Goal: Understand process/instructions: Learn about a topic

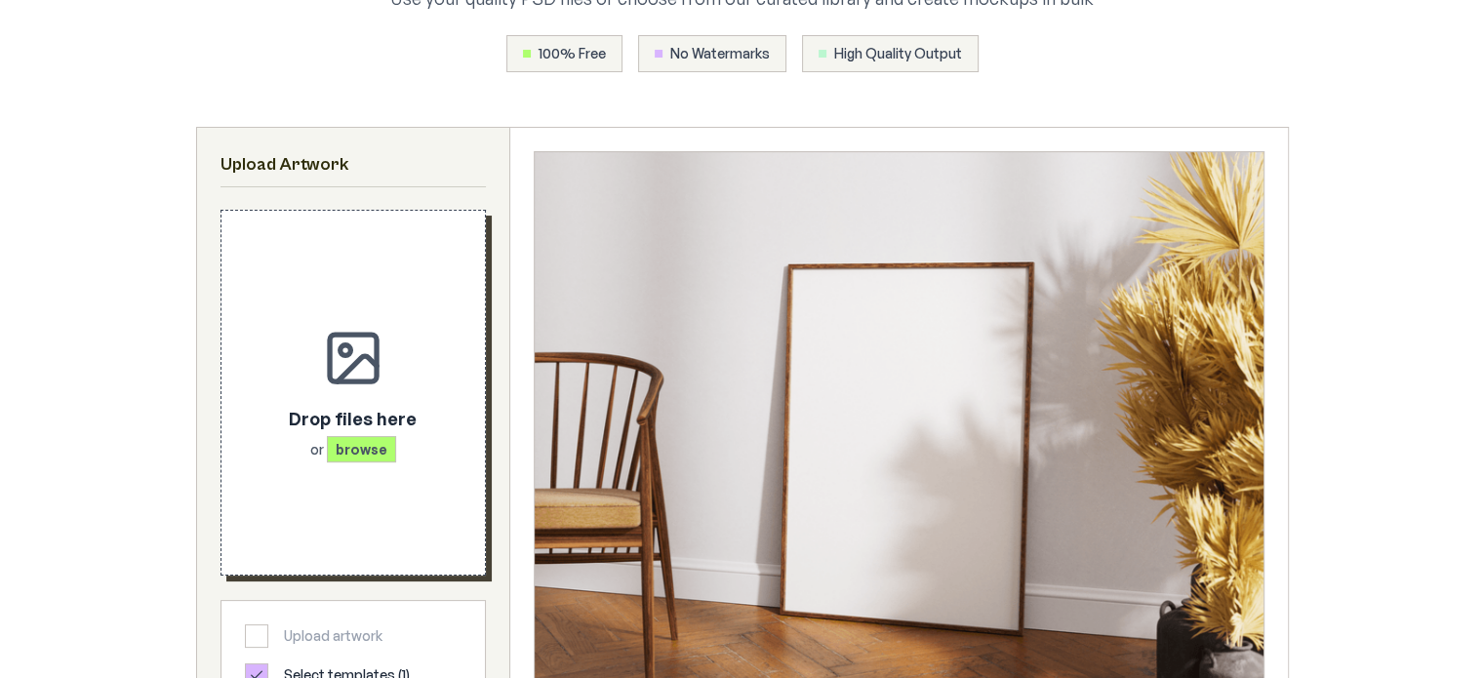
scroll to position [293, 0]
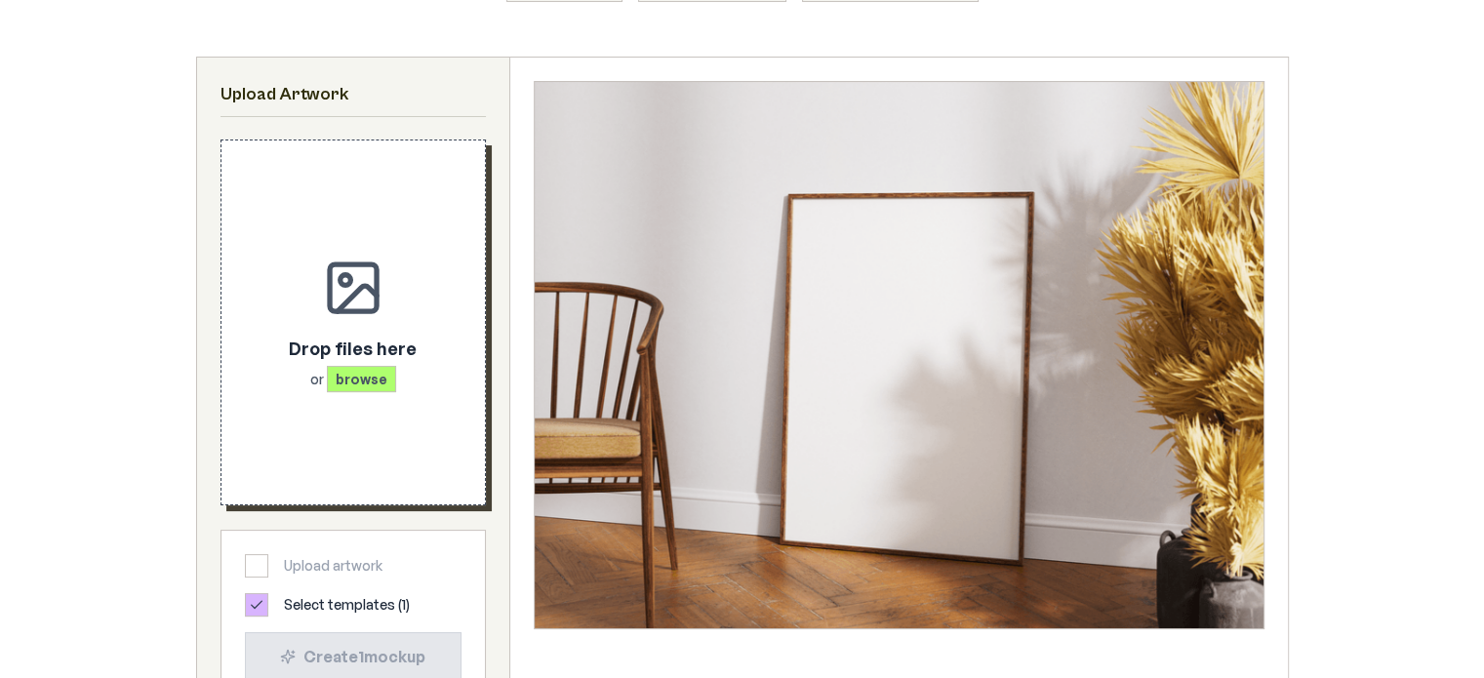
click at [335, 354] on p "Drop files here" at bounding box center [353, 348] width 128 height 27
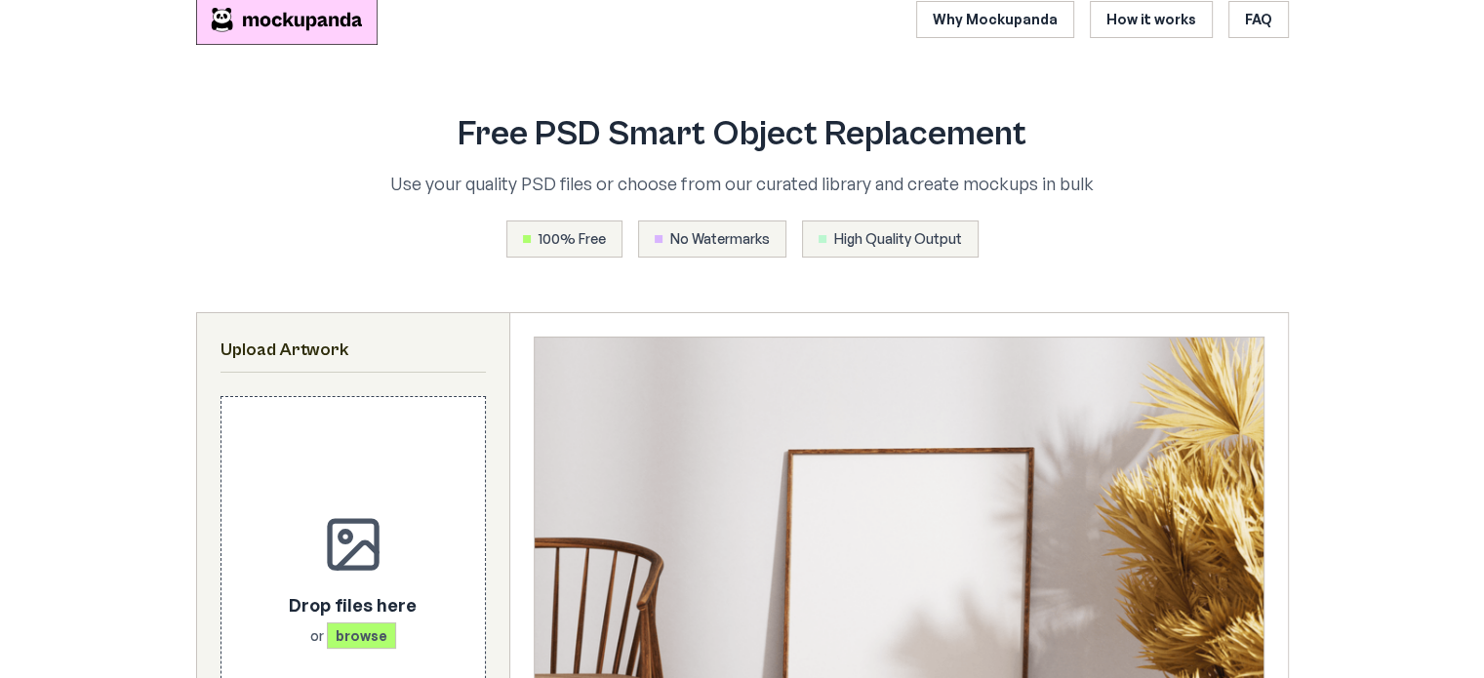
scroll to position [0, 0]
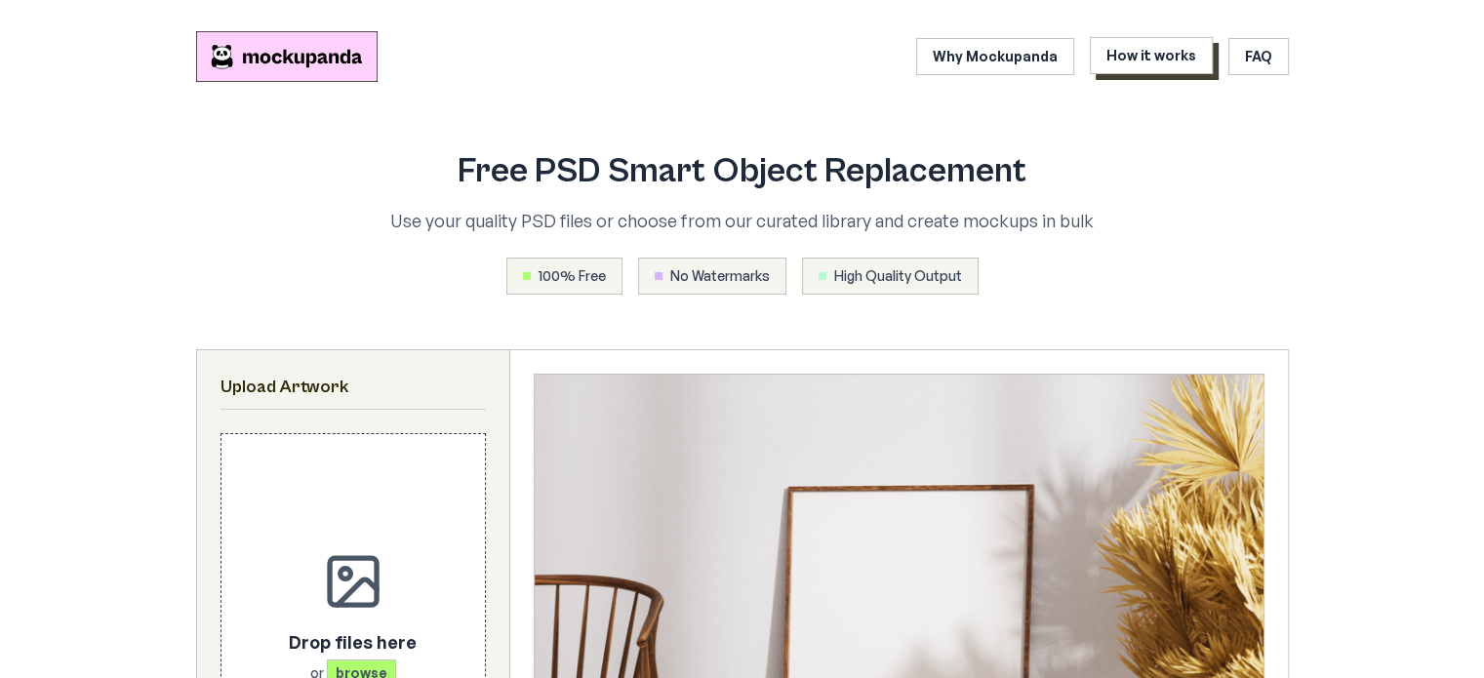
click at [1144, 60] on link "How it works" at bounding box center [1151, 55] width 123 height 37
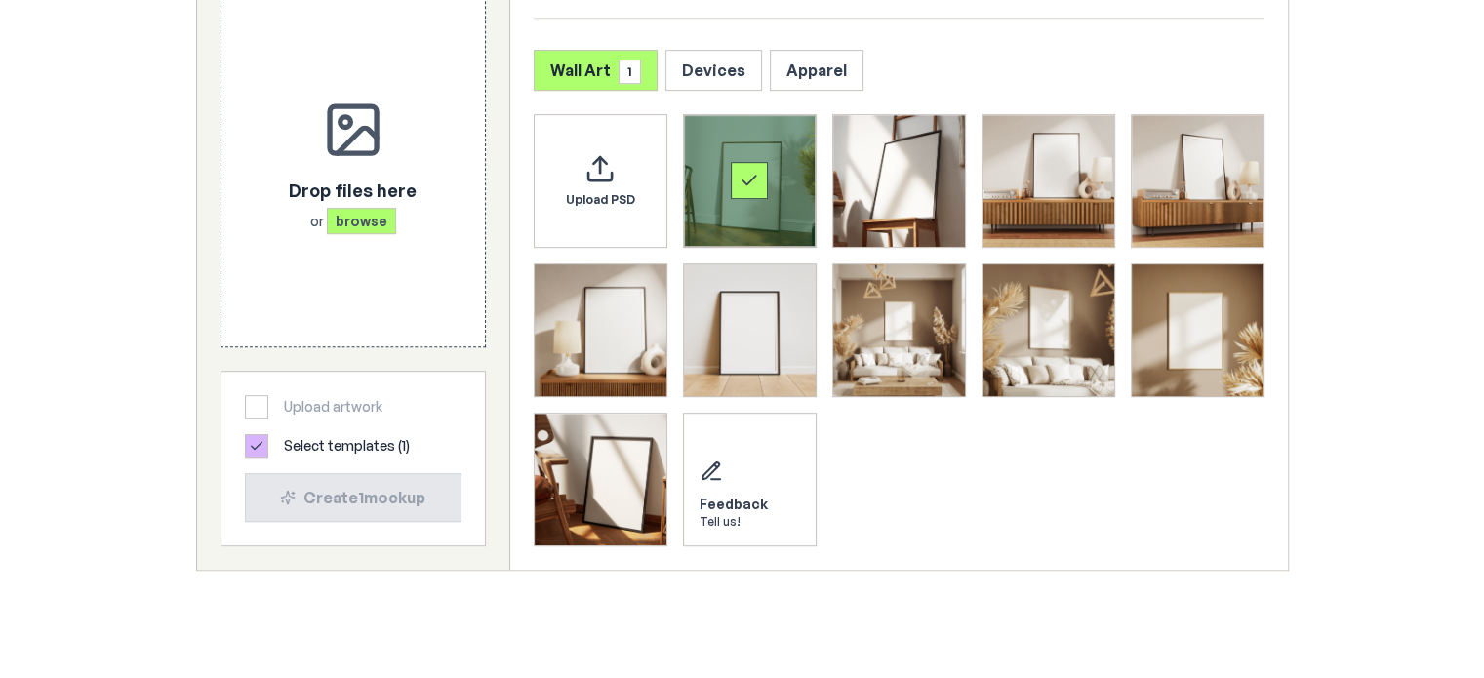
scroll to position [963, 0]
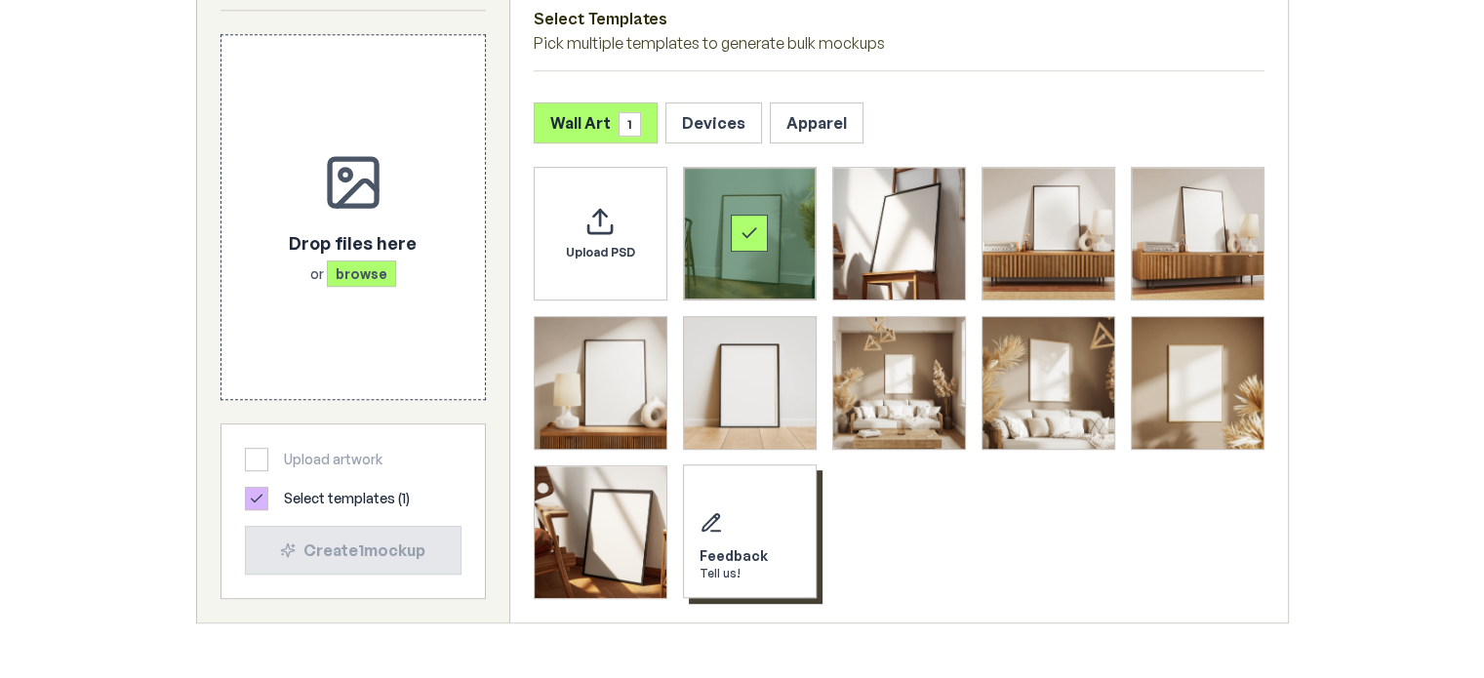
click at [751, 537] on div "Feedback Tell us!" at bounding box center [750, 531] width 134 height 134
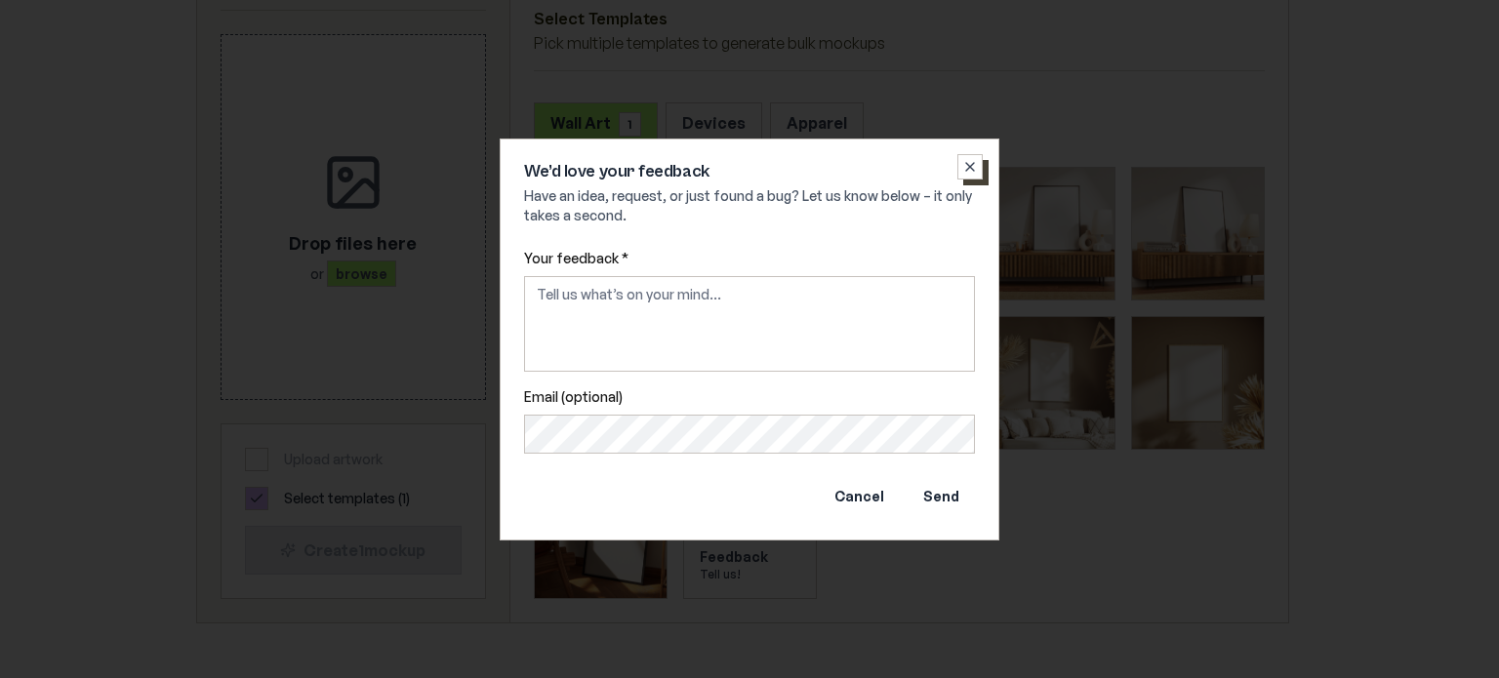
click at [964, 165] on icon "button" at bounding box center [970, 167] width 16 height 16
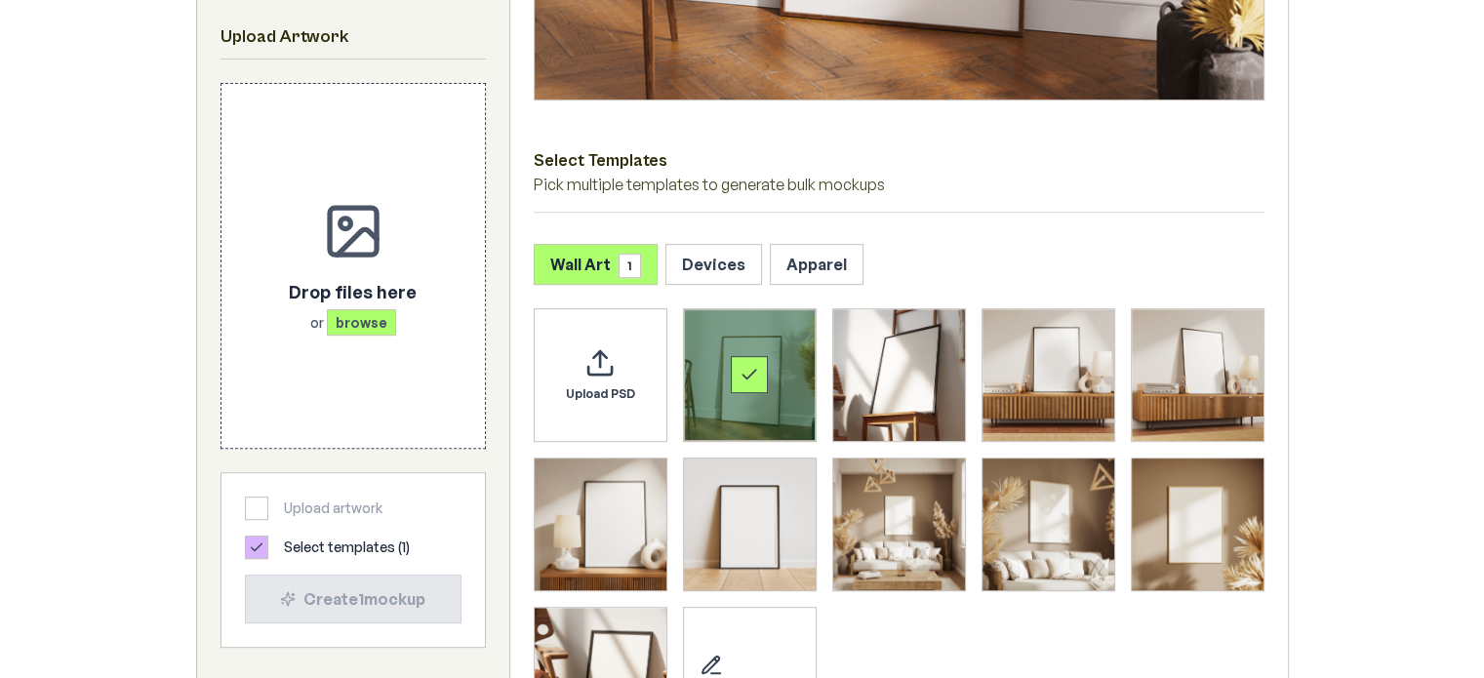
scroll to position [768, 0]
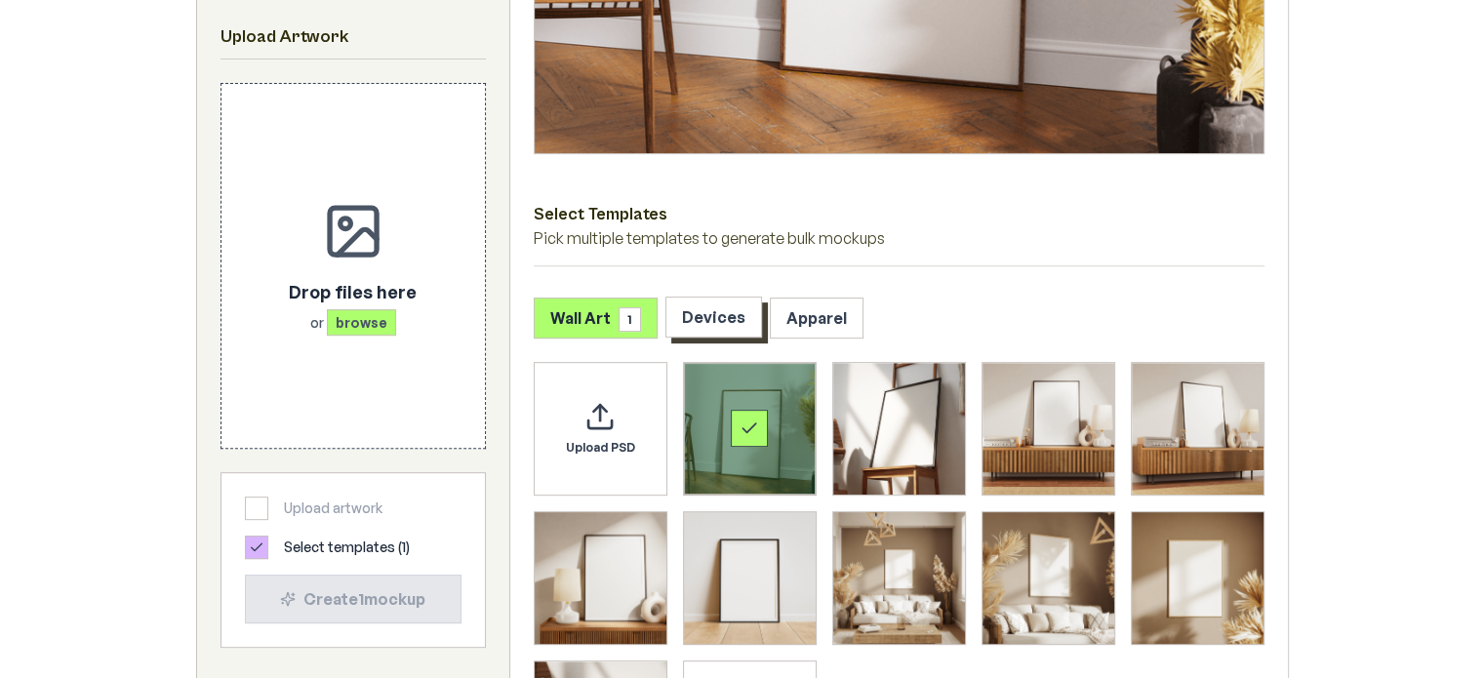
click at [721, 305] on button "Devices" at bounding box center [713, 317] width 97 height 41
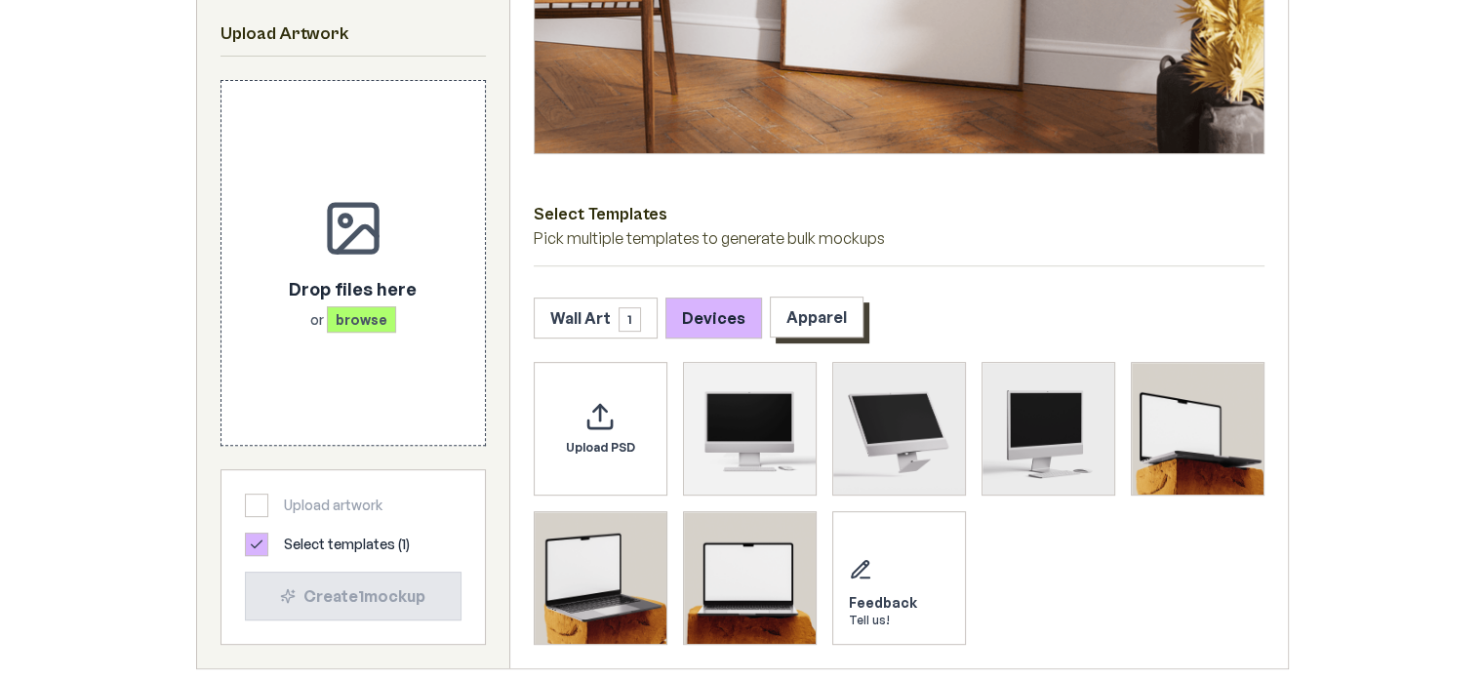
click at [807, 311] on button "Apparel" at bounding box center [817, 317] width 94 height 41
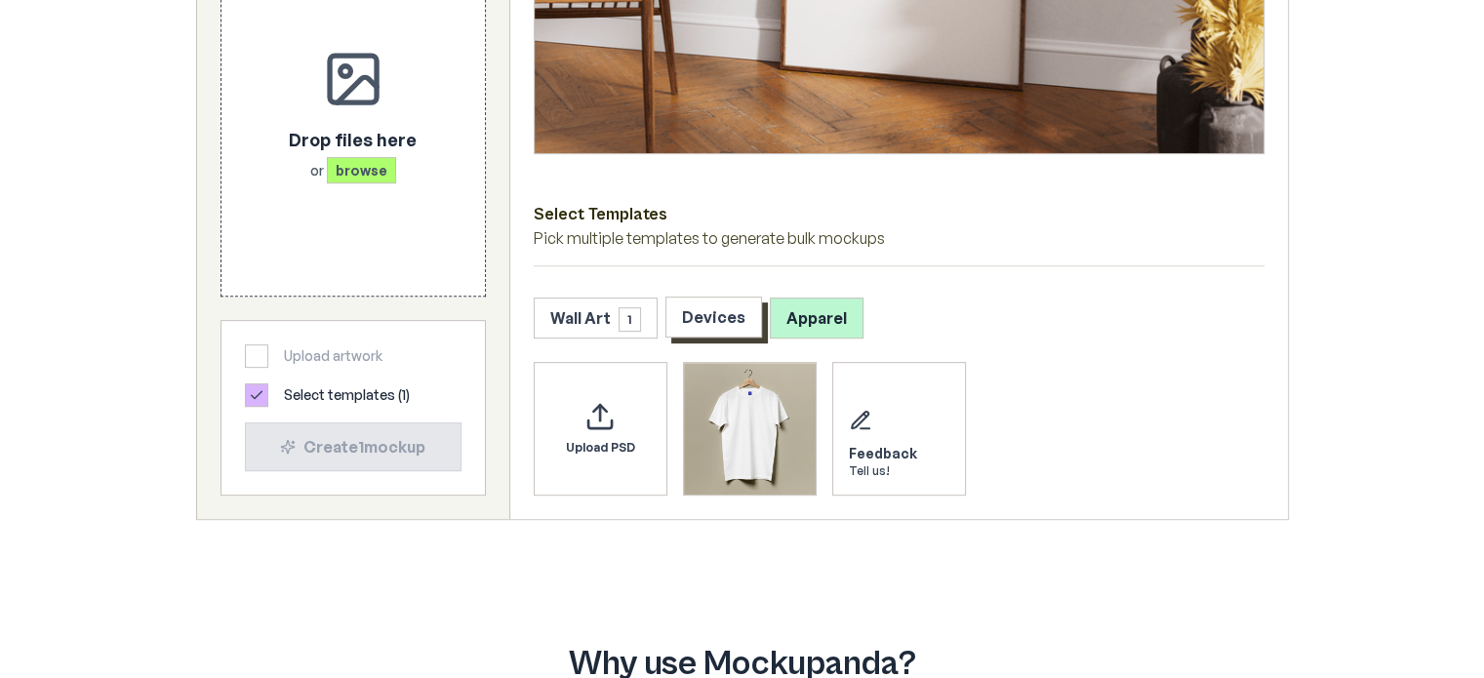
click at [705, 319] on button "Devices" at bounding box center [713, 317] width 97 height 41
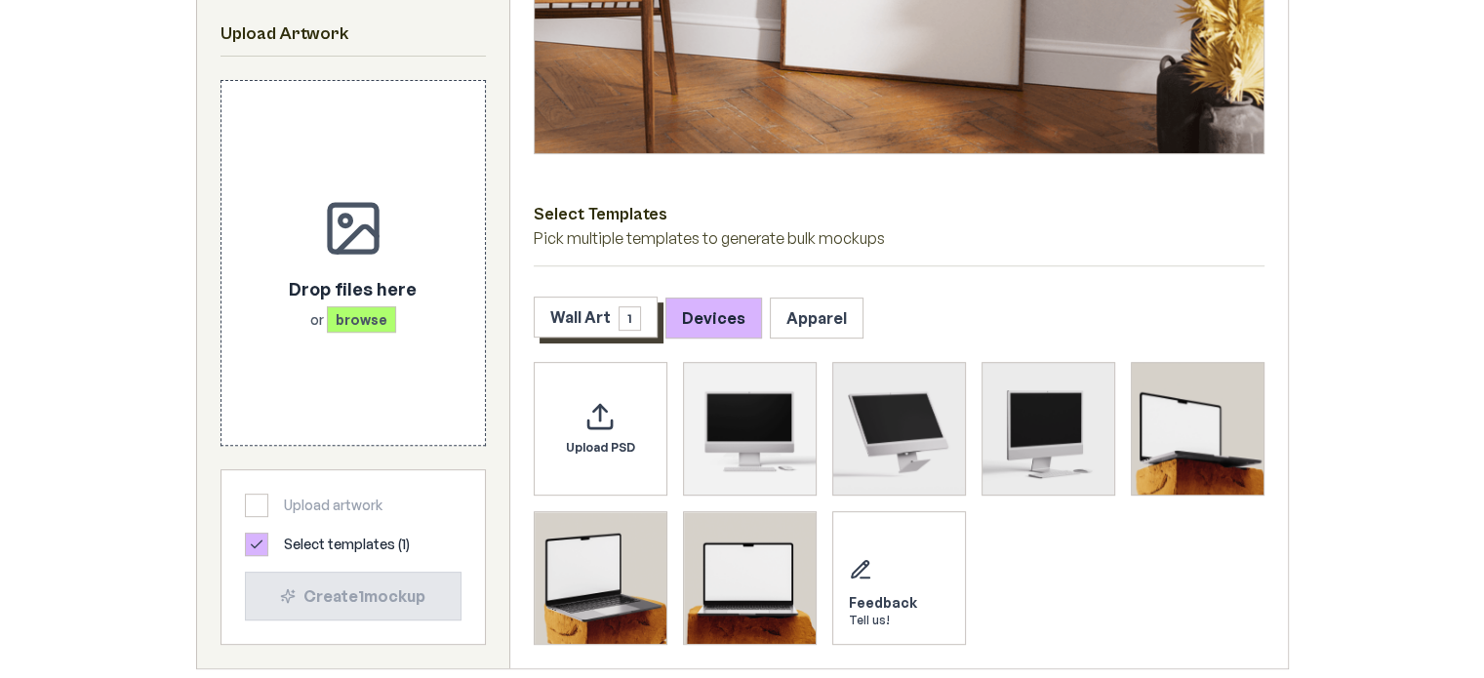
click at [605, 329] on button "Wall Art 1" at bounding box center [596, 317] width 124 height 41
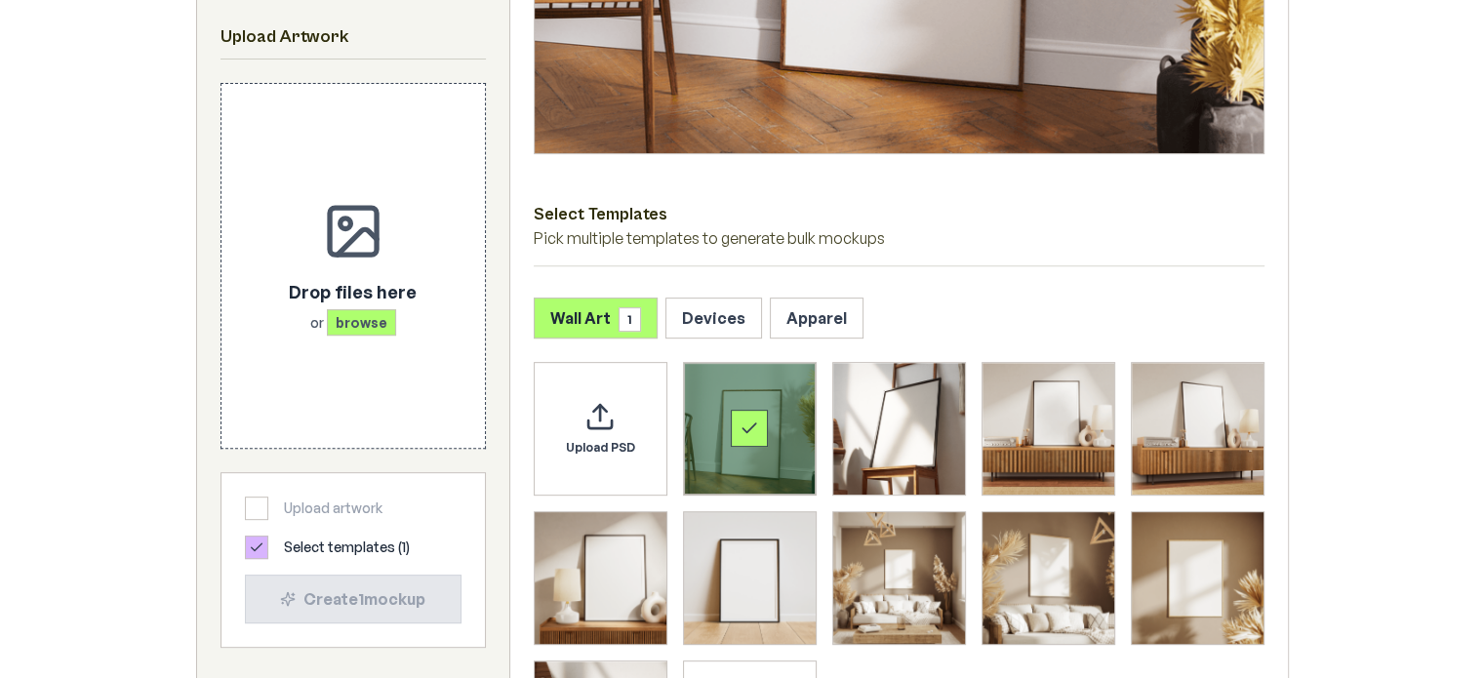
click at [262, 507] on div at bounding box center [256, 508] width 23 height 23
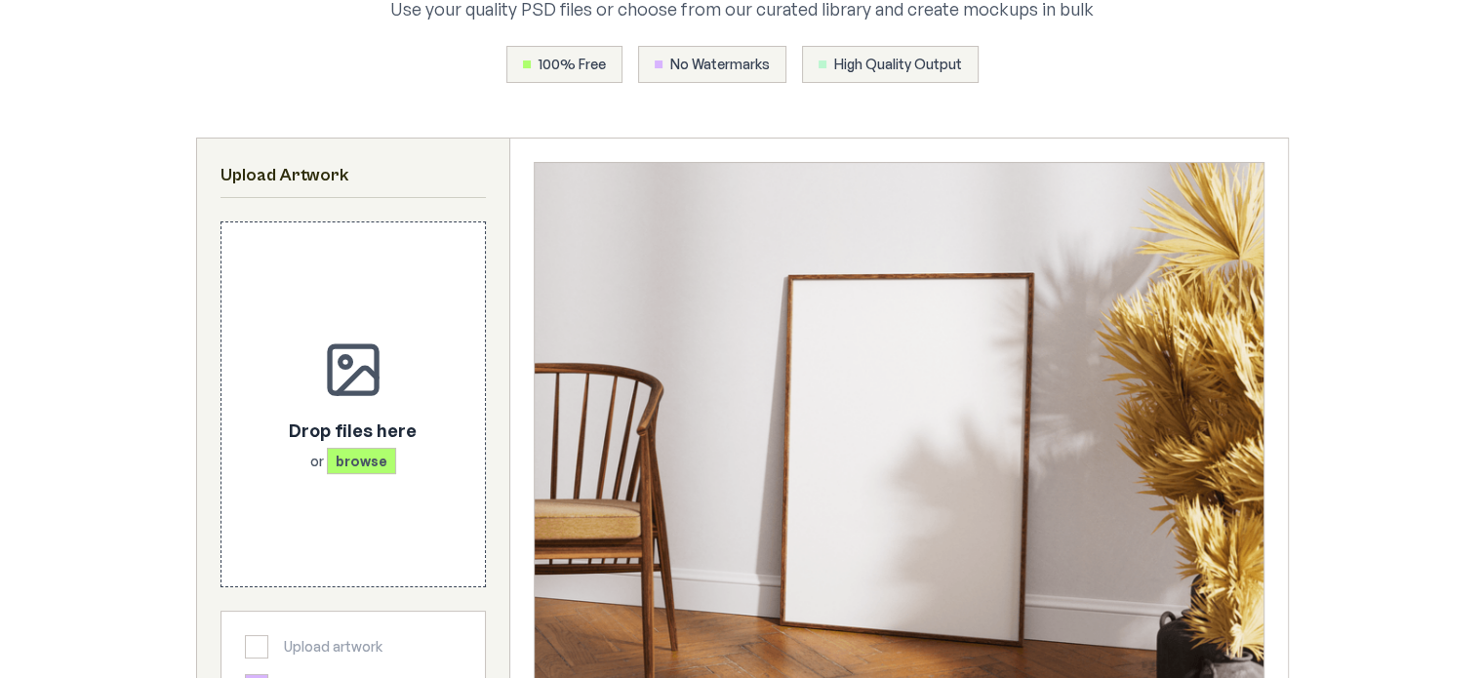
scroll to position [0, 0]
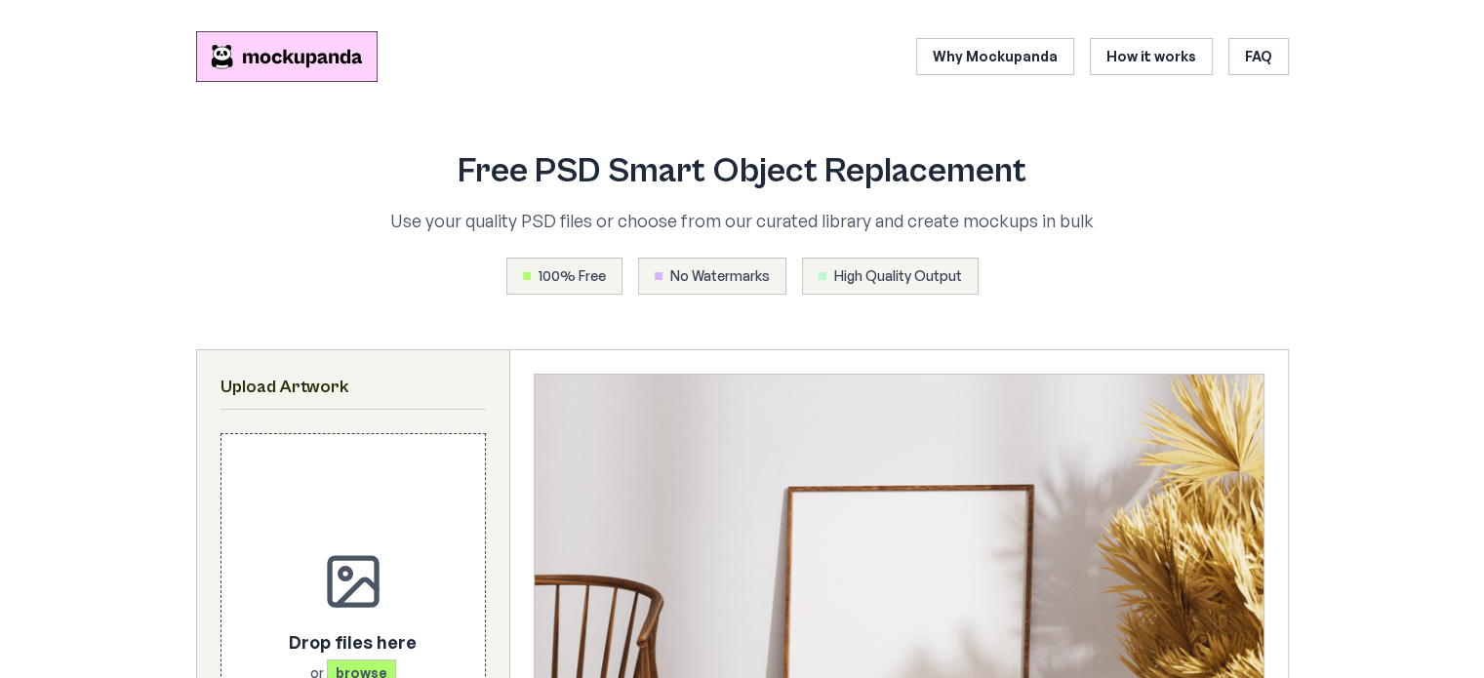
click at [693, 282] on span "No Watermarks" at bounding box center [720, 276] width 100 height 20
click at [898, 261] on div "High Quality Output" at bounding box center [890, 276] width 177 height 37
click at [559, 261] on div "100% Free" at bounding box center [564, 276] width 116 height 37
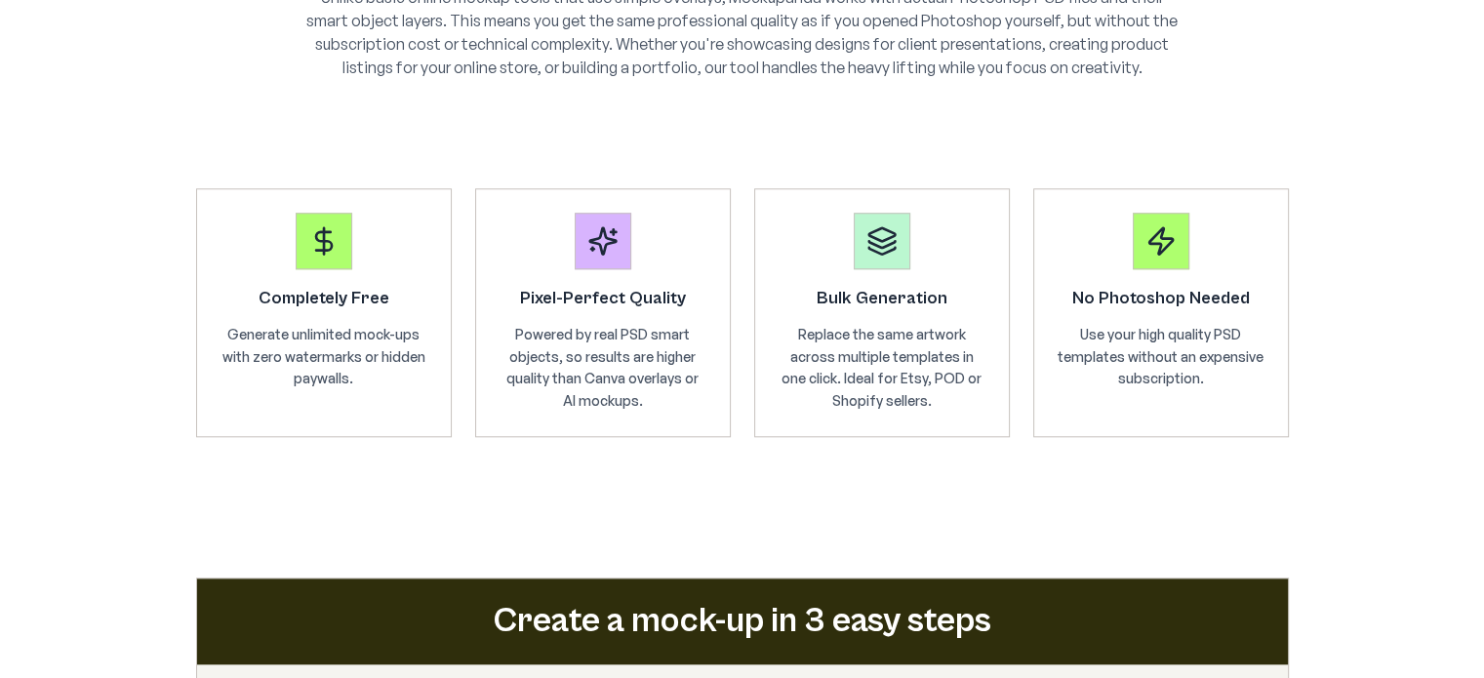
scroll to position [1854, 0]
